Goal: Information Seeking & Learning: Find specific fact

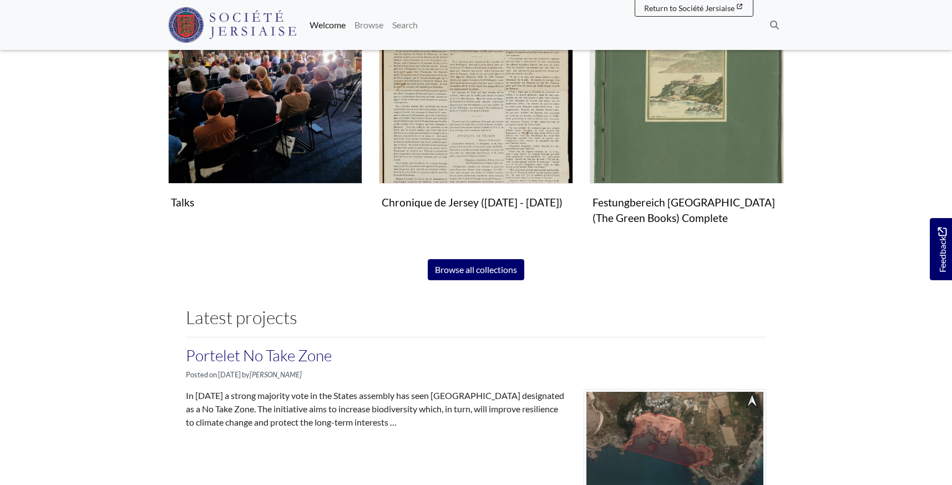
scroll to position [838, 0]
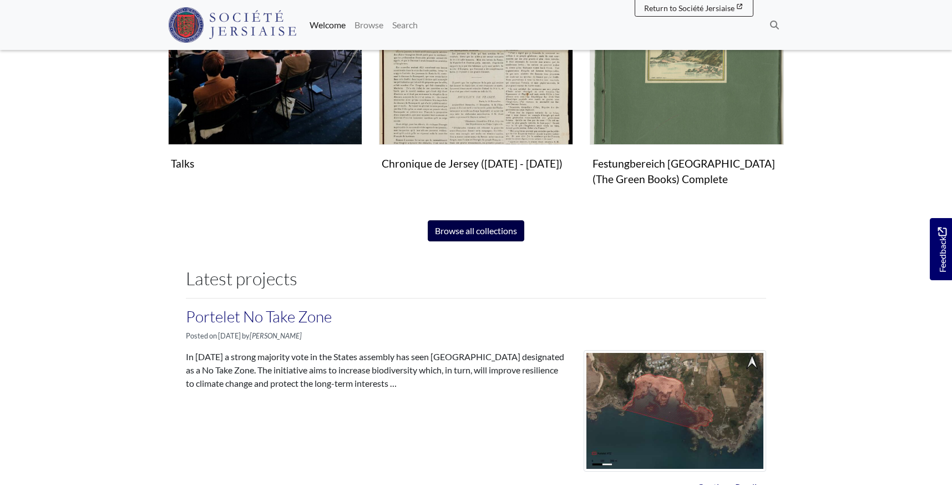
click at [483, 229] on link "Browse all collections" at bounding box center [476, 230] width 97 height 21
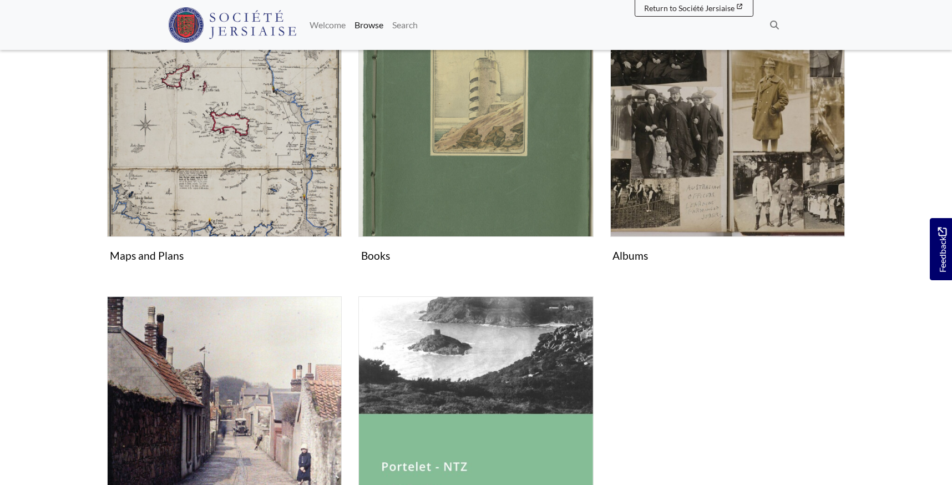
scroll to position [553, 0]
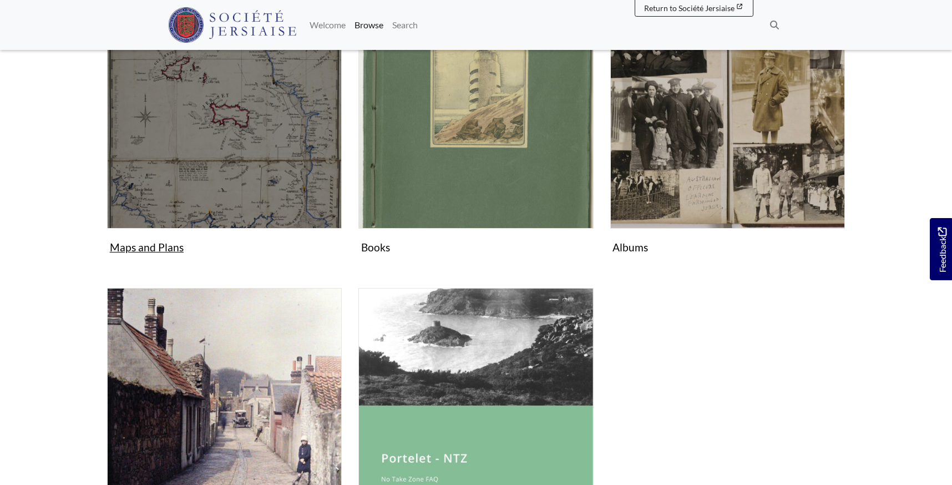
click at [240, 148] on img "Subcollection" at bounding box center [224, 111] width 235 height 235
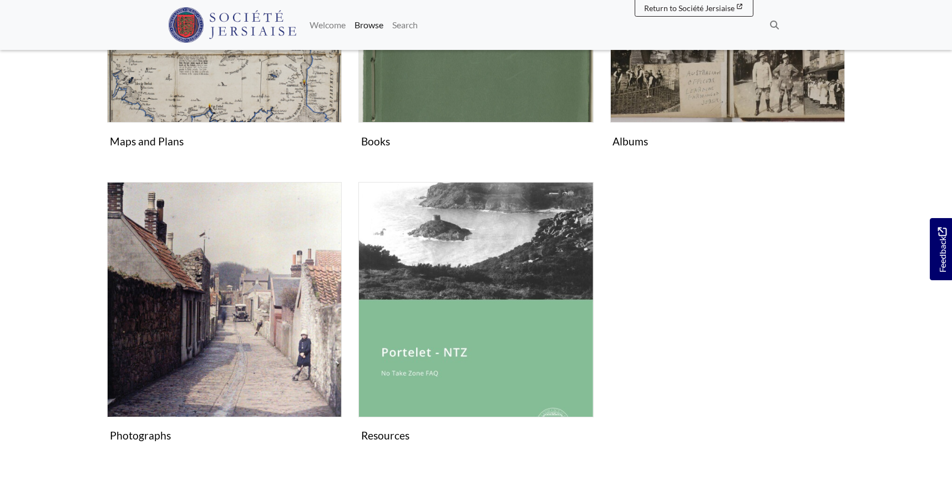
scroll to position [663, 0]
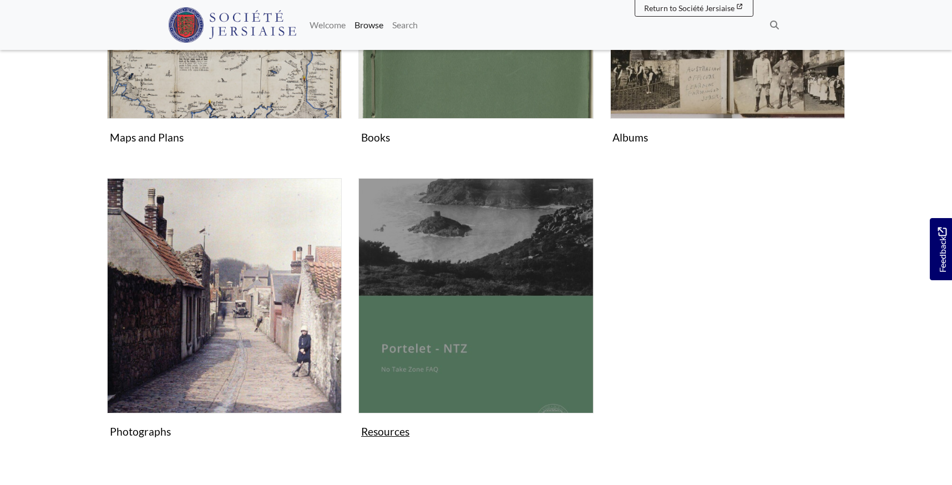
click at [459, 254] on img "Subcollection" at bounding box center [475, 295] width 235 height 235
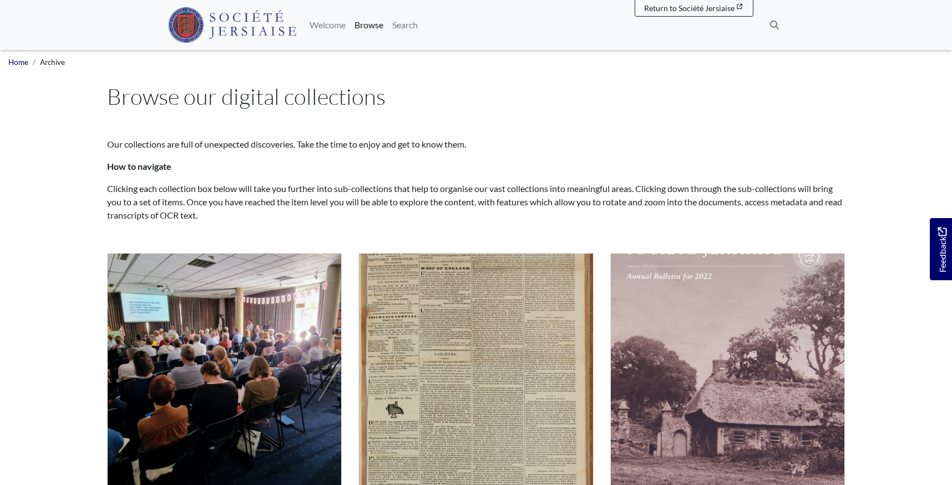
scroll to position [0, 0]
click at [422, 27] on link "Search" at bounding box center [405, 25] width 34 height 22
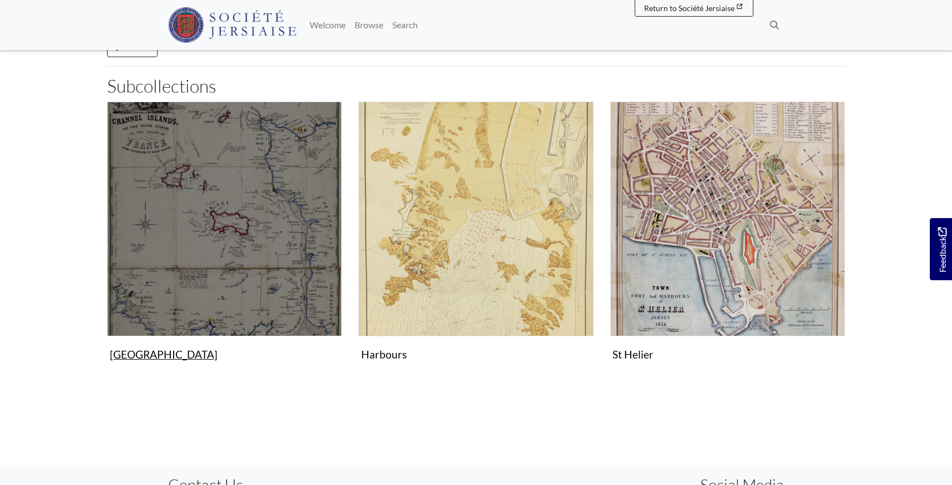
scroll to position [236, 0]
click at [215, 216] on img "Subcollection" at bounding box center [224, 219] width 235 height 235
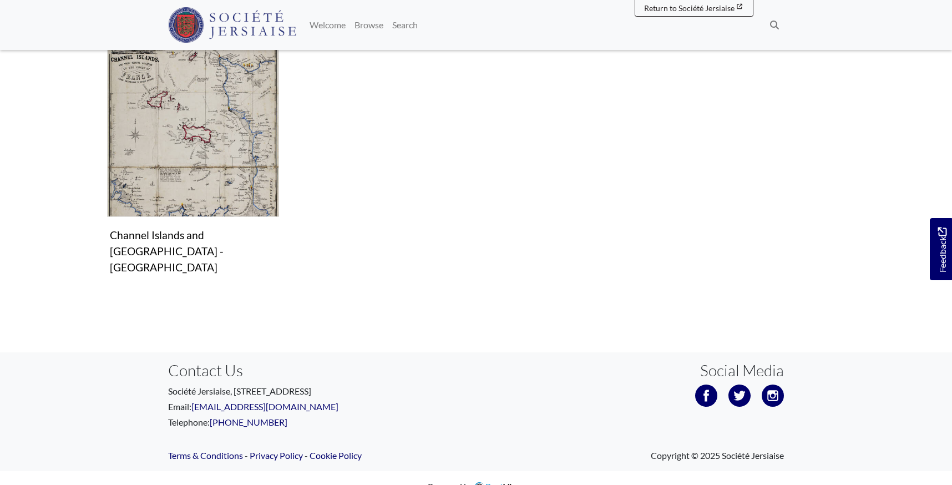
scroll to position [248, 0]
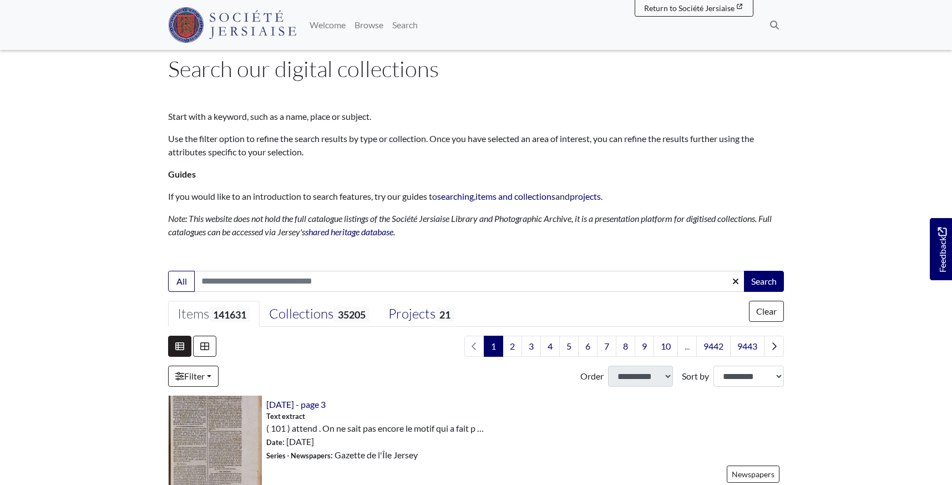
scroll to position [28, 0]
click at [430, 309] on div "Projects 21" at bounding box center [421, 314] width 66 height 17
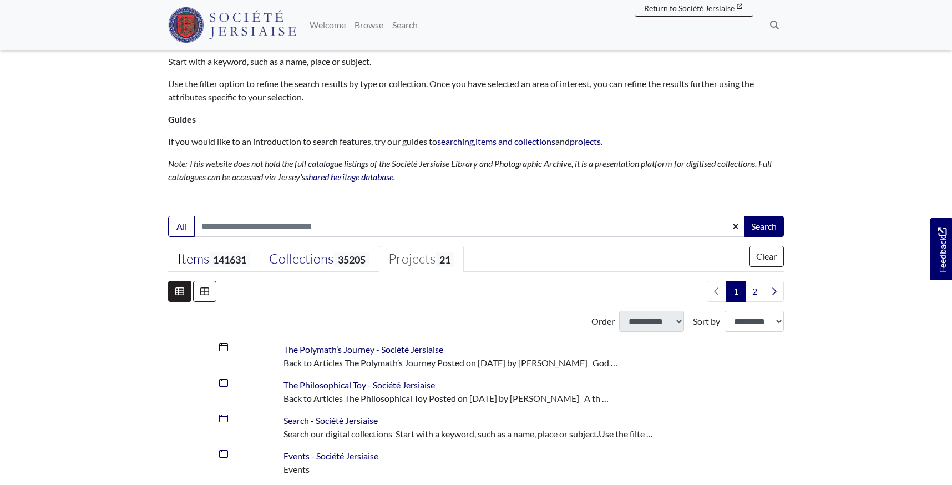
scroll to position [79, 0]
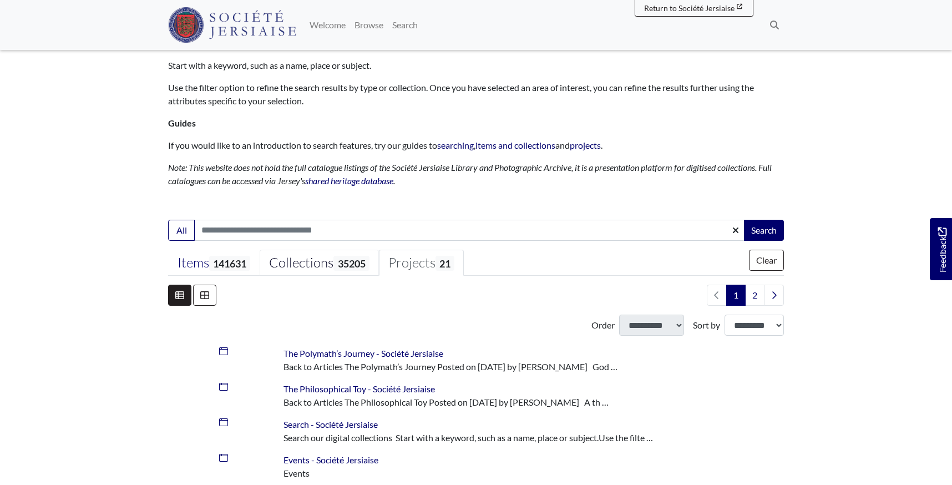
click at [314, 264] on div "Collections 35205" at bounding box center [319, 263] width 100 height 17
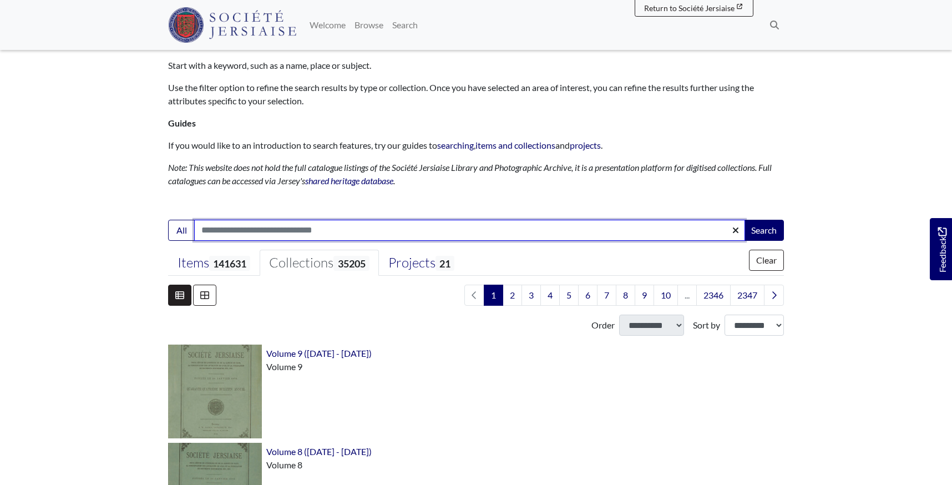
click at [240, 231] on input "Search:" at bounding box center [469, 230] width 551 height 21
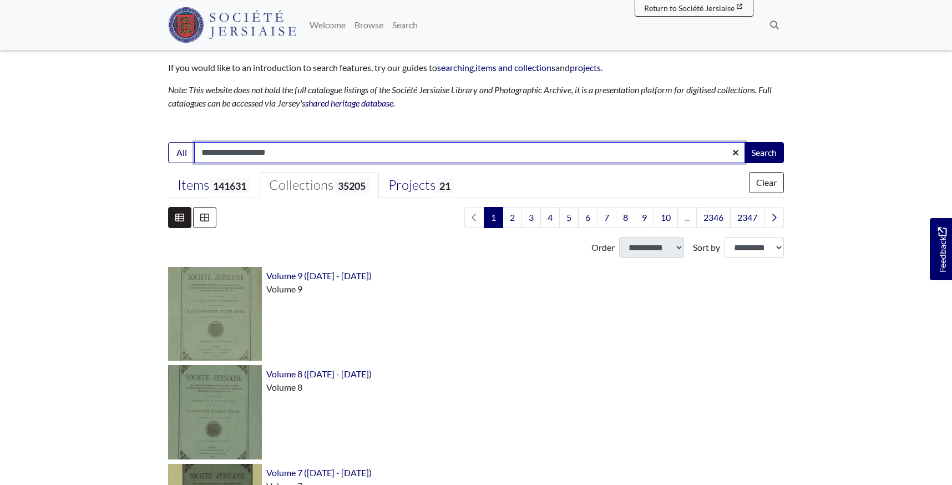
scroll to position [158, 0]
type input "**********"
click at [764, 150] on button "Search" at bounding box center [764, 151] width 40 height 21
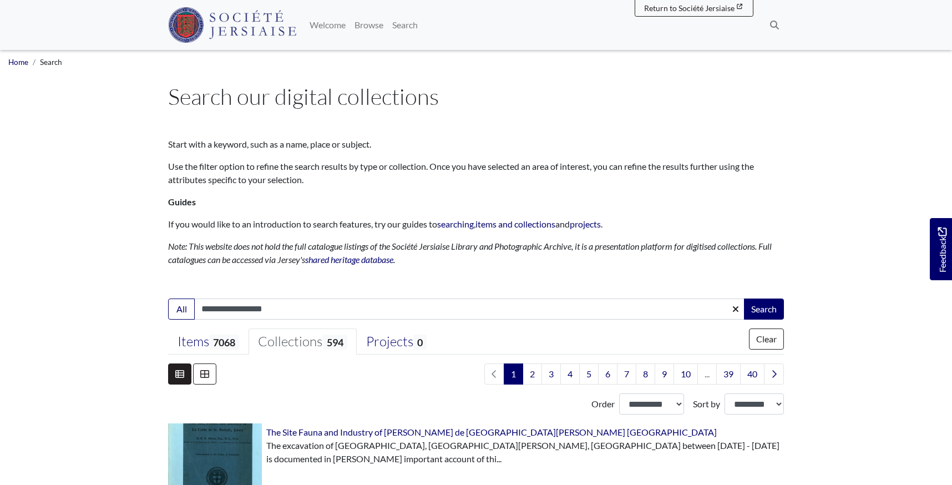
click at [293, 311] on input "**********" at bounding box center [469, 309] width 551 height 21
type input "**********"
click at [764, 308] on button "Search" at bounding box center [764, 309] width 40 height 21
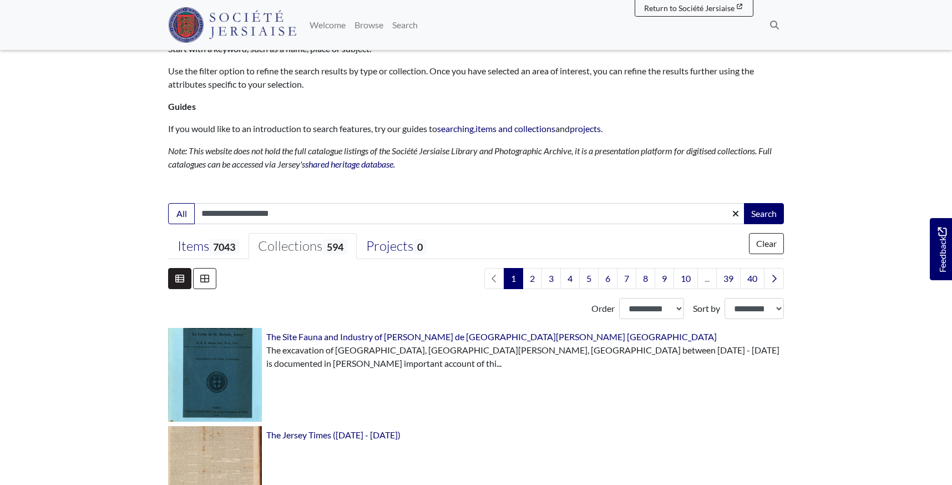
scroll to position [76, 0]
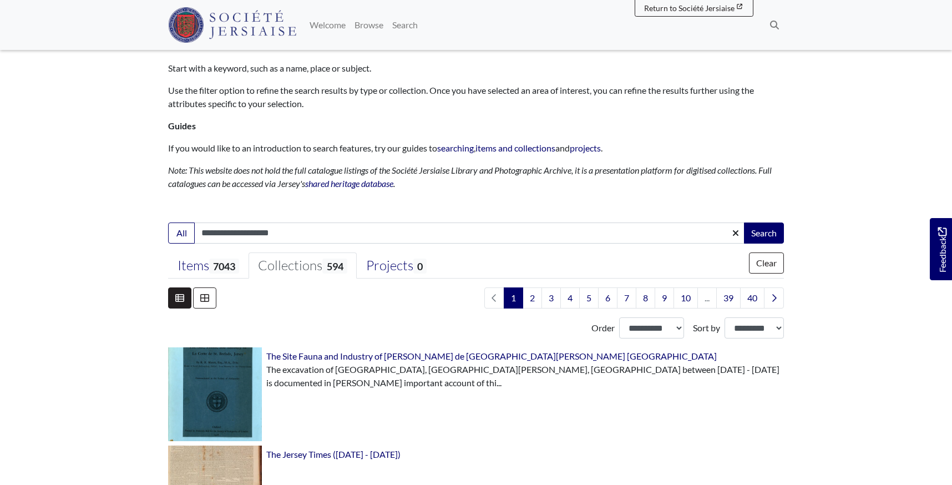
click at [278, 226] on input "**********" at bounding box center [469, 233] width 551 height 21
click at [281, 231] on input "**********" at bounding box center [469, 233] width 551 height 21
type input "**********"
click at [764, 232] on button "Search" at bounding box center [764, 233] width 40 height 21
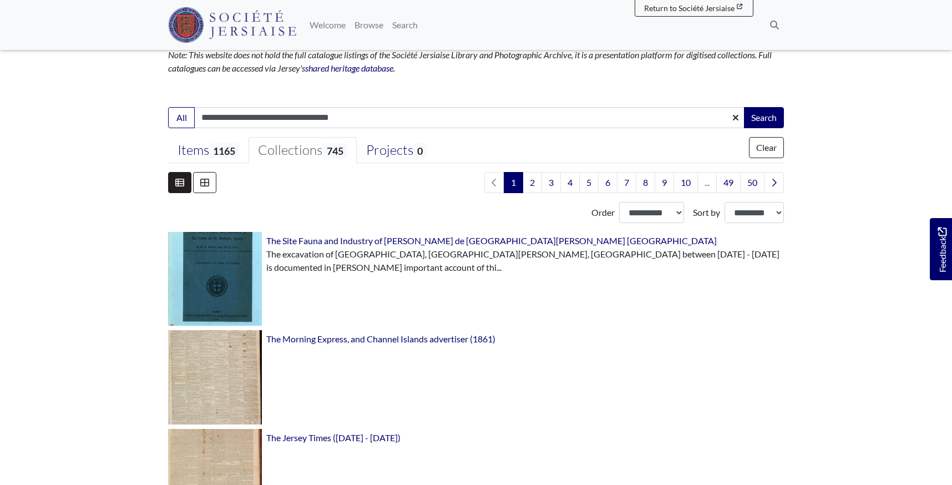
scroll to position [191, 0]
click at [533, 184] on link "2" at bounding box center [532, 182] width 19 height 21
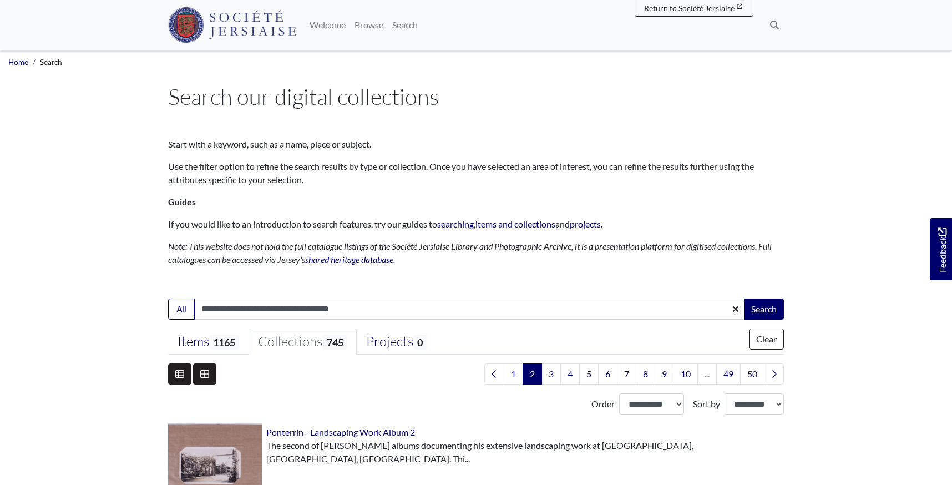
click at [210, 373] on button at bounding box center [204, 373] width 23 height 21
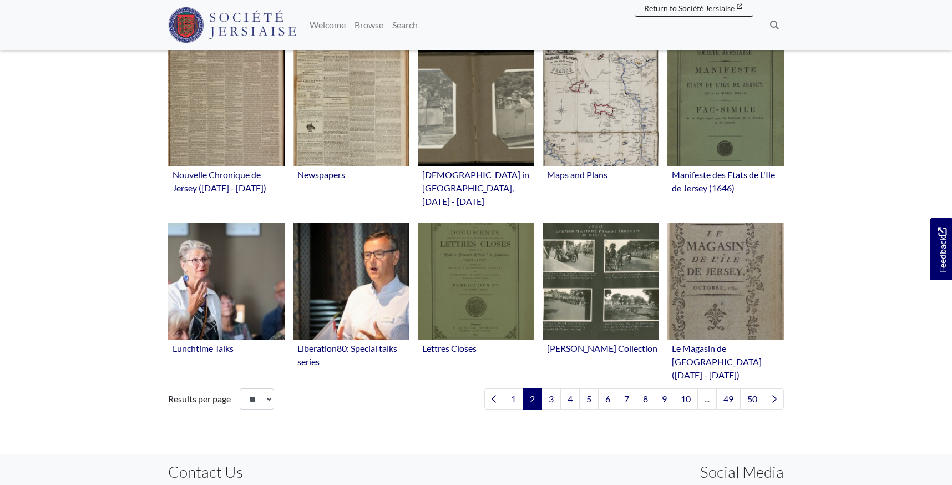
scroll to position [537, 0]
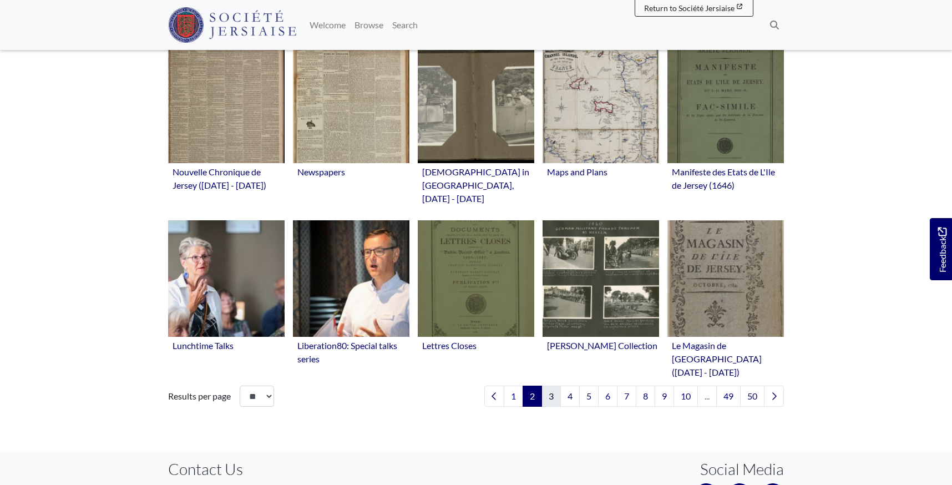
click at [553, 386] on link "3" at bounding box center [551, 396] width 19 height 21
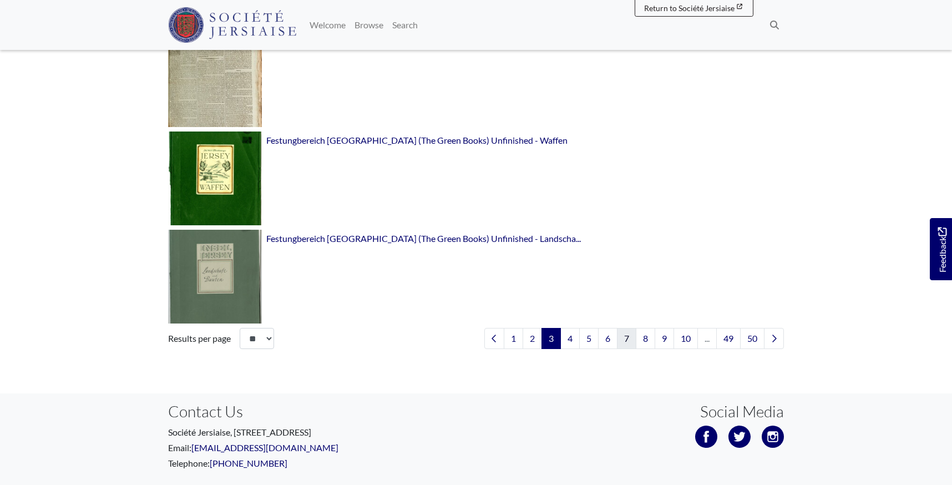
scroll to position [1573, 0]
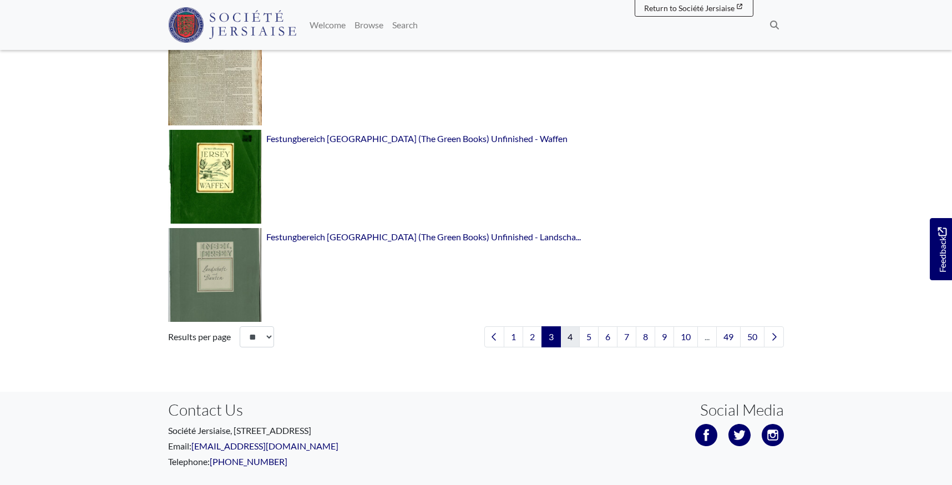
click at [567, 337] on link "4" at bounding box center [569, 336] width 19 height 21
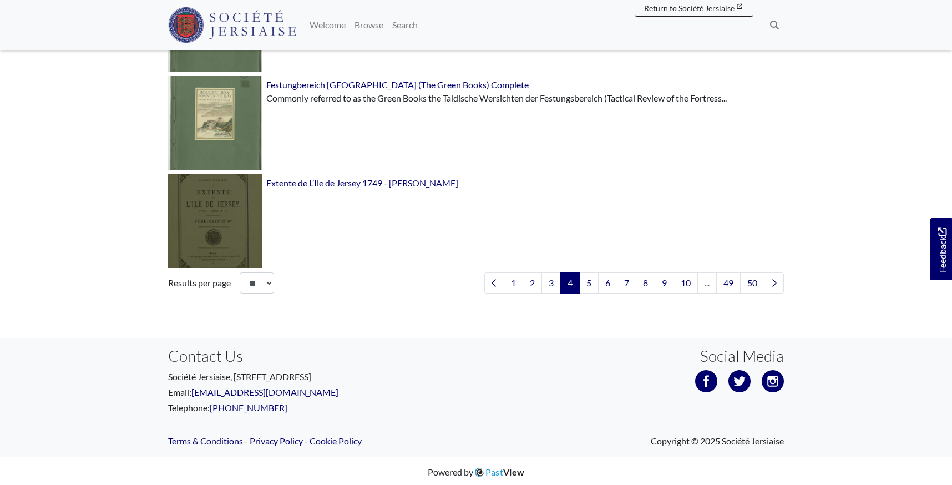
scroll to position [1626, 0]
click at [587, 281] on link "5" at bounding box center [588, 283] width 19 height 21
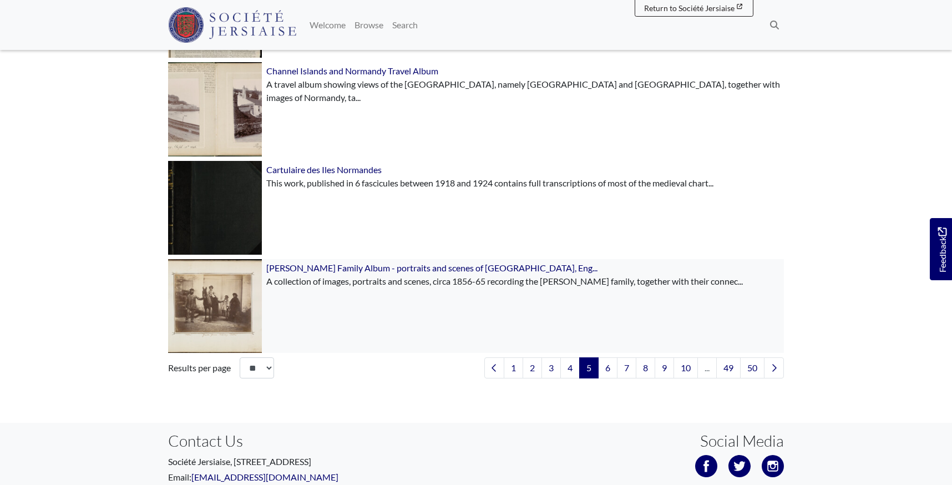
scroll to position [1542, 0]
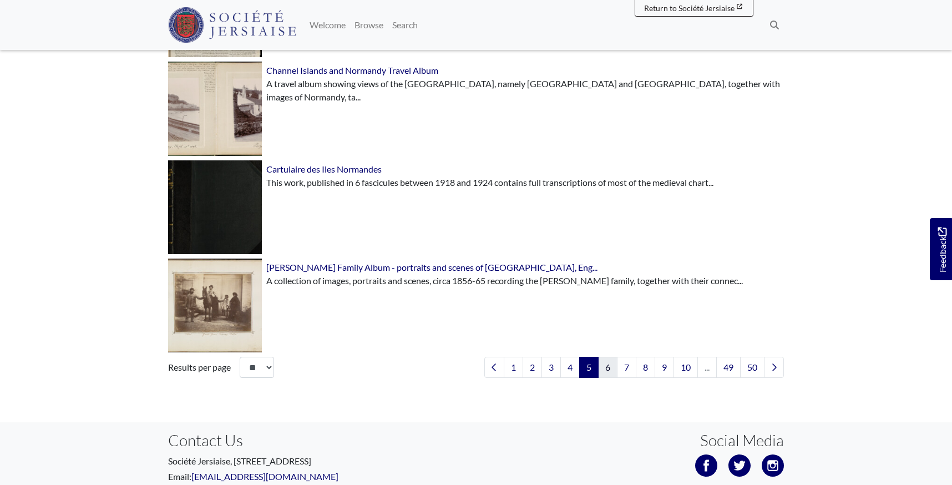
click at [605, 364] on link "6" at bounding box center [607, 367] width 19 height 21
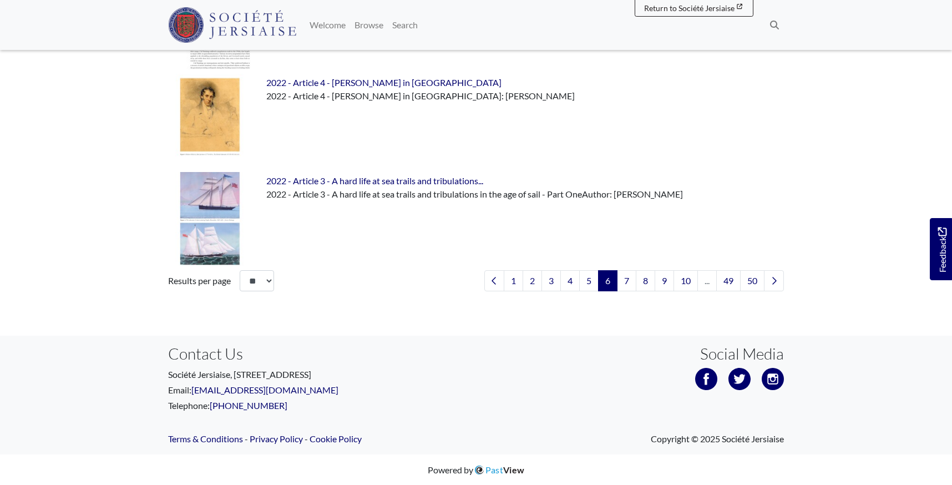
scroll to position [1626, 0]
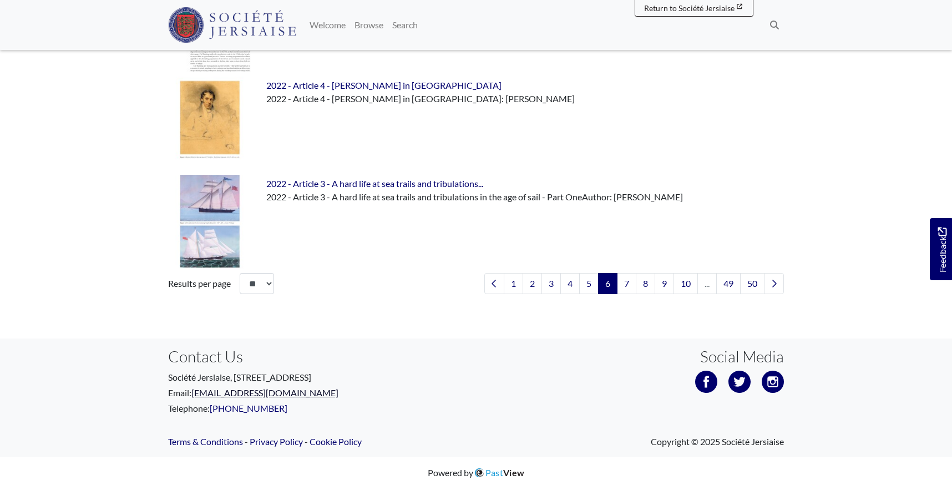
click at [234, 390] on link "[EMAIL_ADDRESS][DOMAIN_NAME]" at bounding box center [264, 392] width 147 height 11
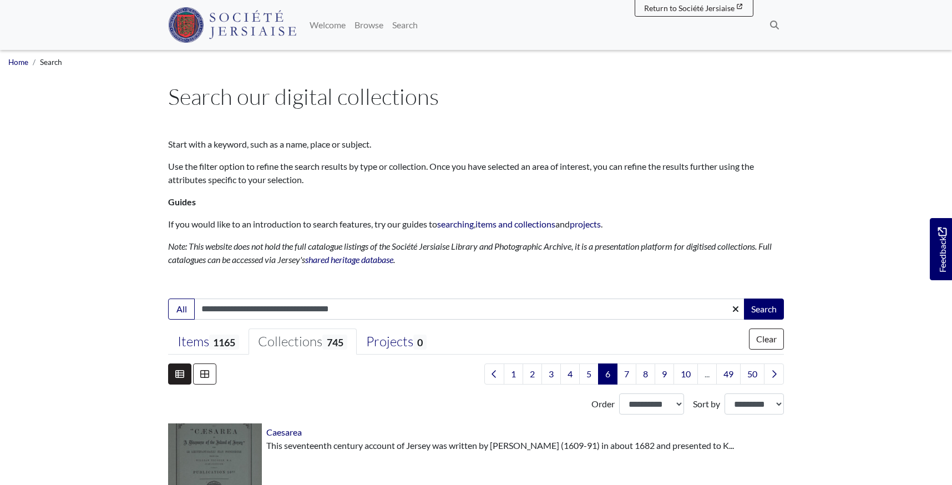
scroll to position [0, 0]
